Goal: Transaction & Acquisition: Purchase product/service

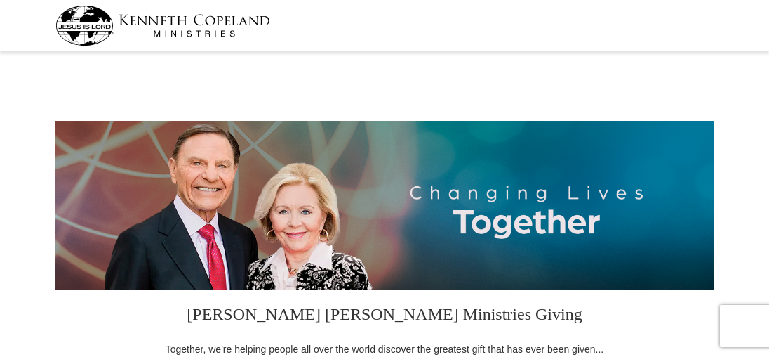
select select "OR"
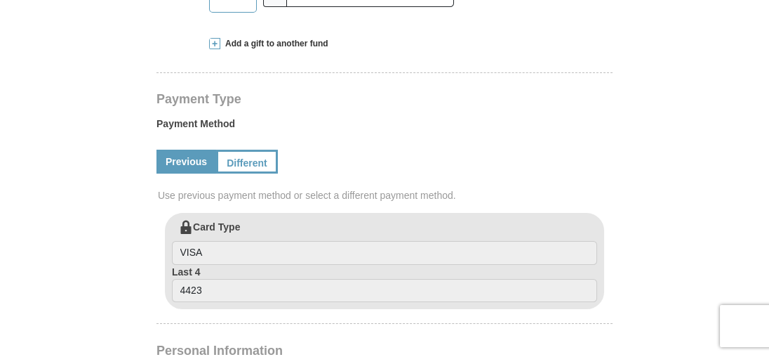
scroll to position [632, 0]
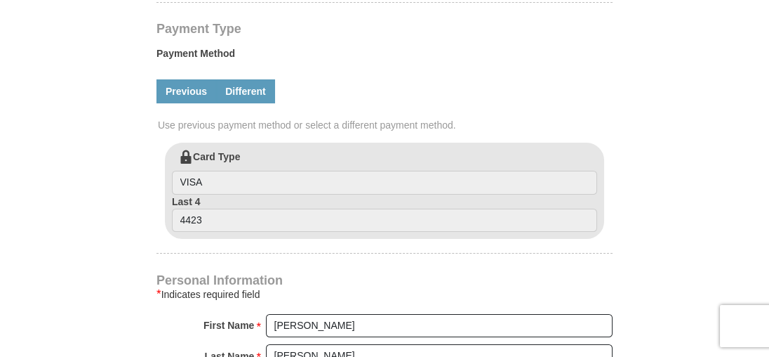
click at [249, 89] on link "Different" at bounding box center [245, 91] width 59 height 24
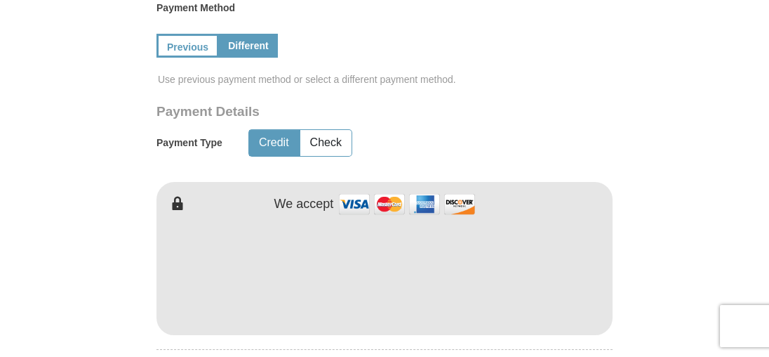
scroll to position [702, 0]
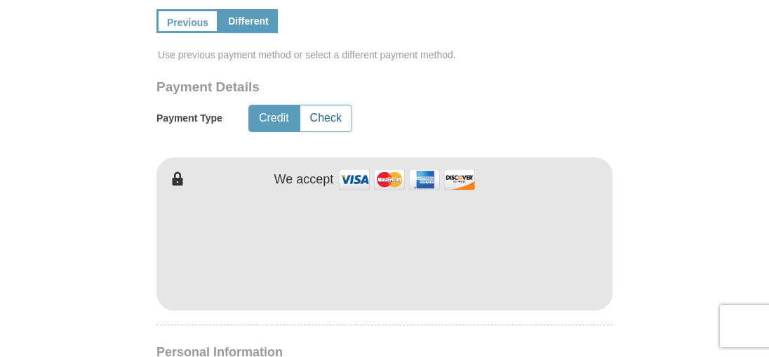
click at [328, 116] on button "Check" at bounding box center [325, 118] width 51 height 26
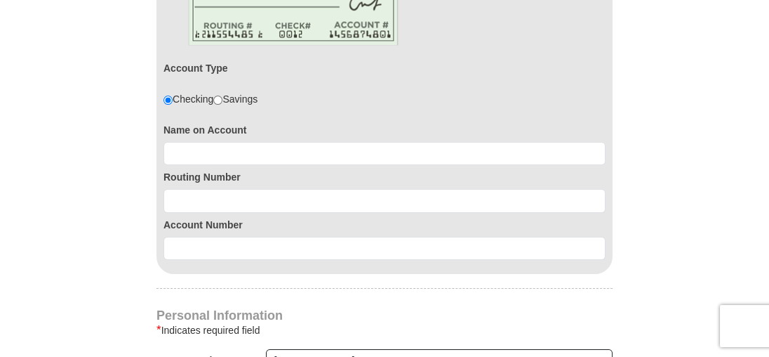
scroll to position [983, 0]
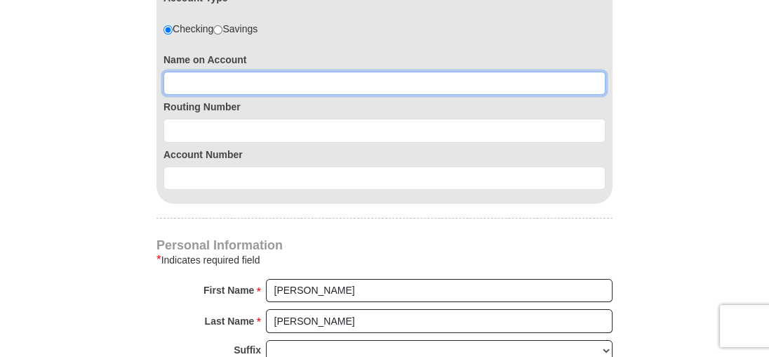
click at [195, 78] on input at bounding box center [385, 84] width 442 height 24
type input "[PERSON_NAME]"
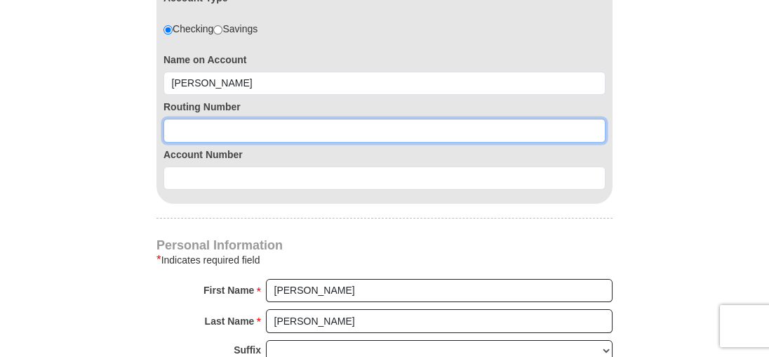
click at [187, 124] on input at bounding box center [385, 131] width 442 height 24
type input "325182289"
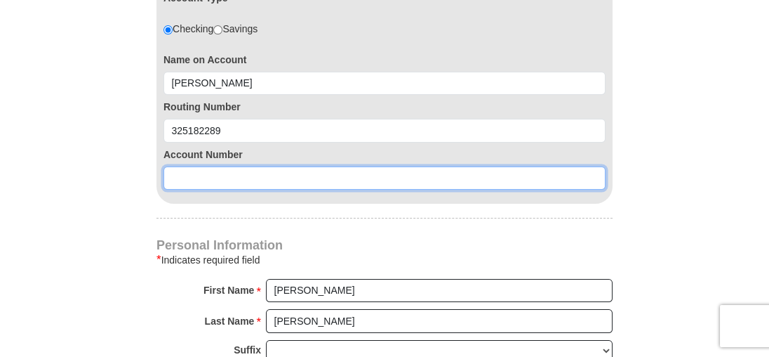
click at [184, 183] on input at bounding box center [385, 178] width 442 height 24
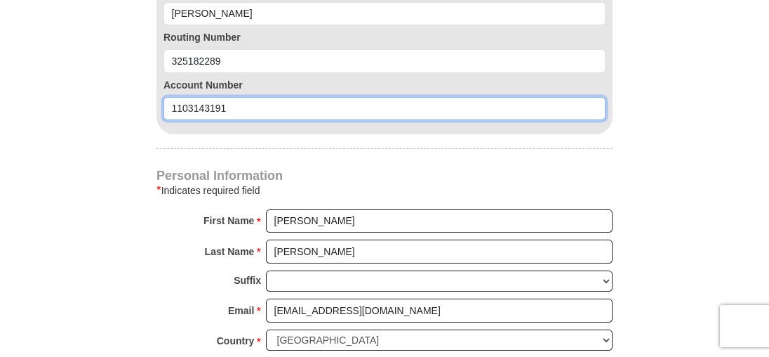
scroll to position [1053, 0]
type input "1103143191"
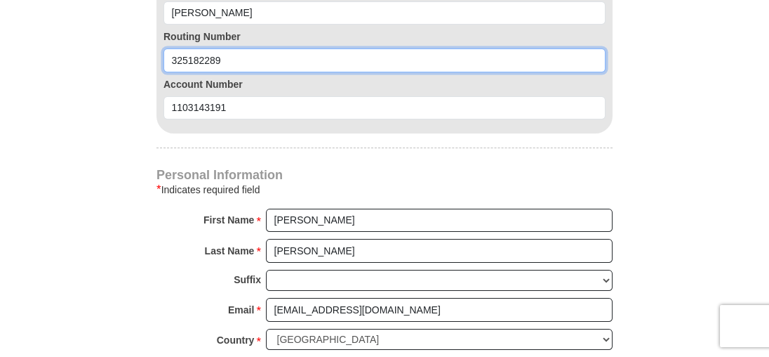
drag, startPoint x: 225, startPoint y: 58, endPoint x: 139, endPoint y: 63, distance: 85.8
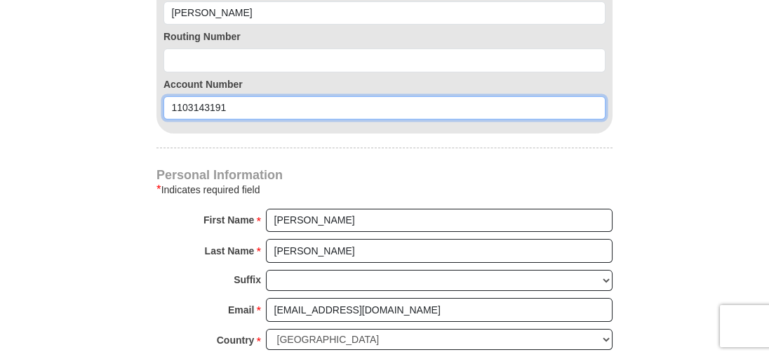
drag, startPoint x: 229, startPoint y: 107, endPoint x: 102, endPoint y: 96, distance: 126.8
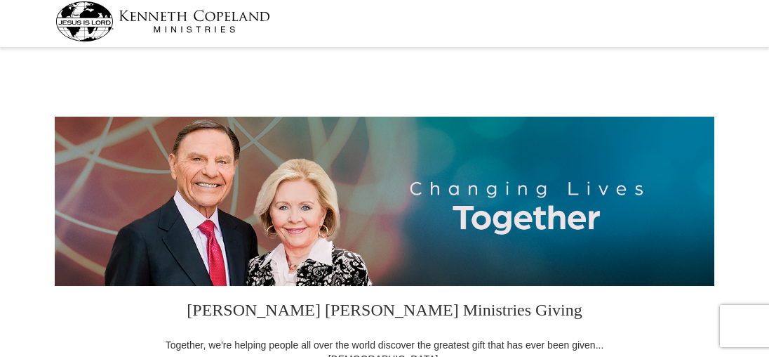
scroll to position [0, 0]
